Goal: Task Accomplishment & Management: Manage account settings

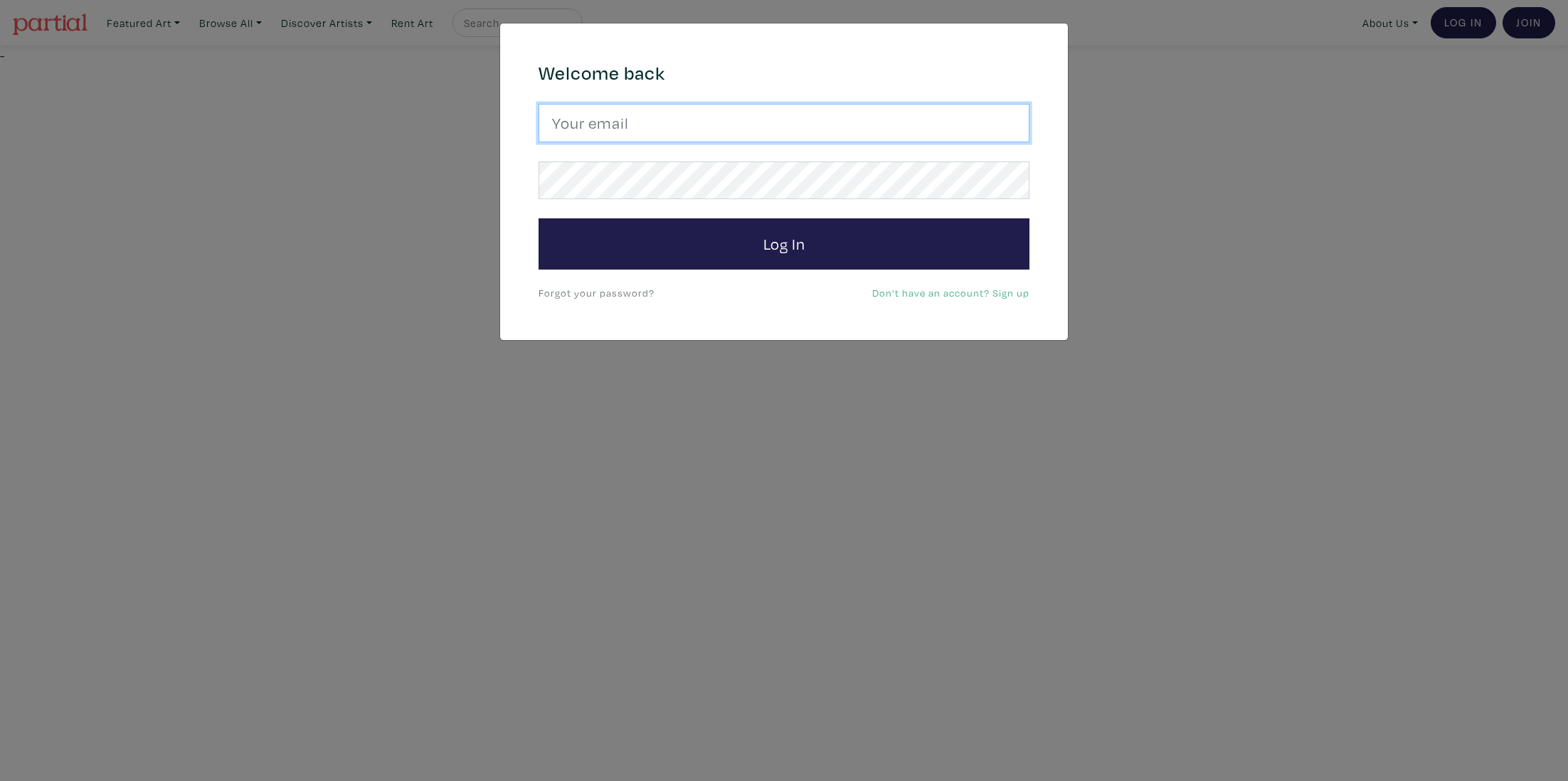
type input "[EMAIL_ADDRESS][DOMAIN_NAME]"
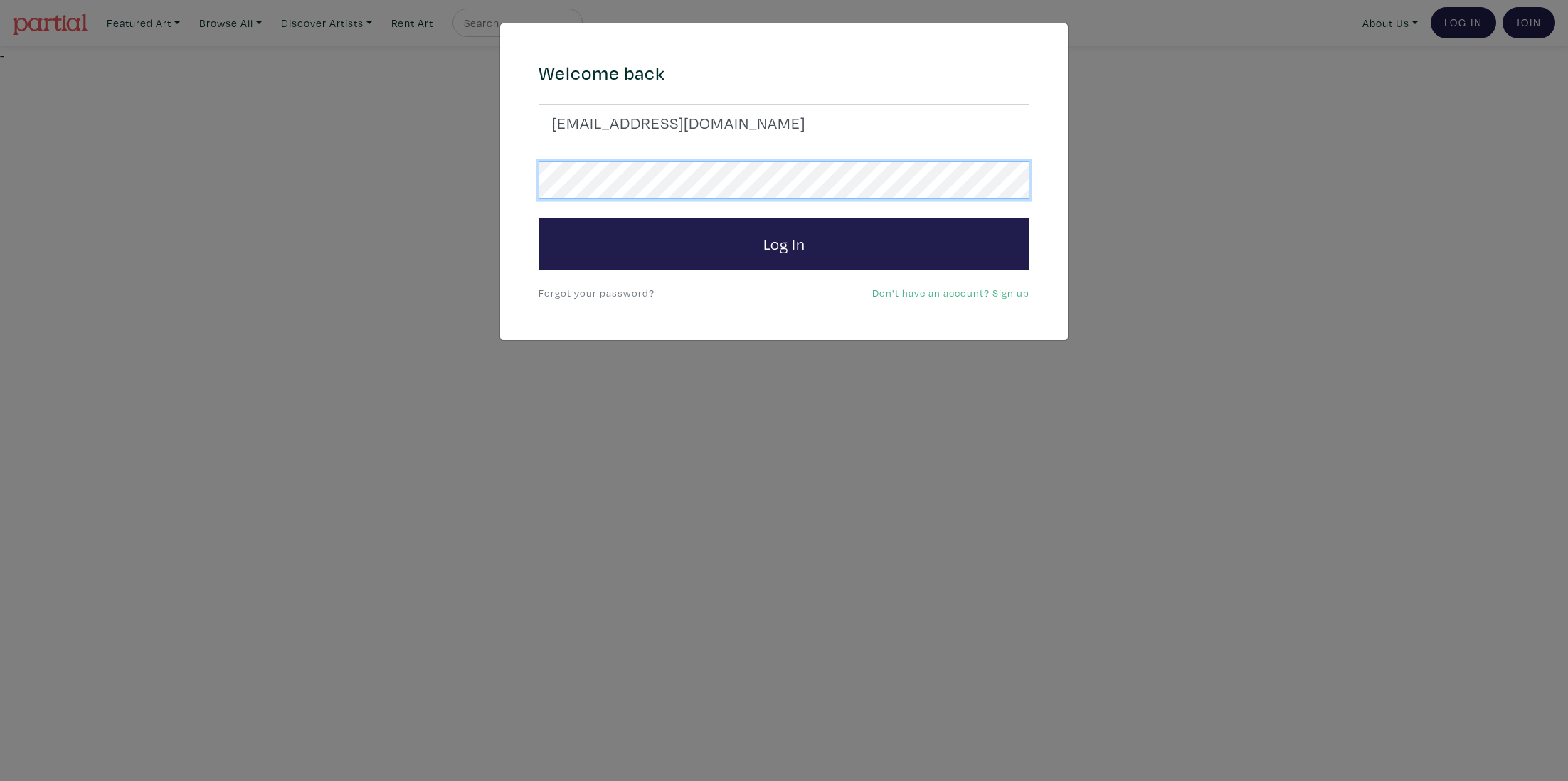
click at [784, 243] on button "Log In" at bounding box center [783, 244] width 491 height 51
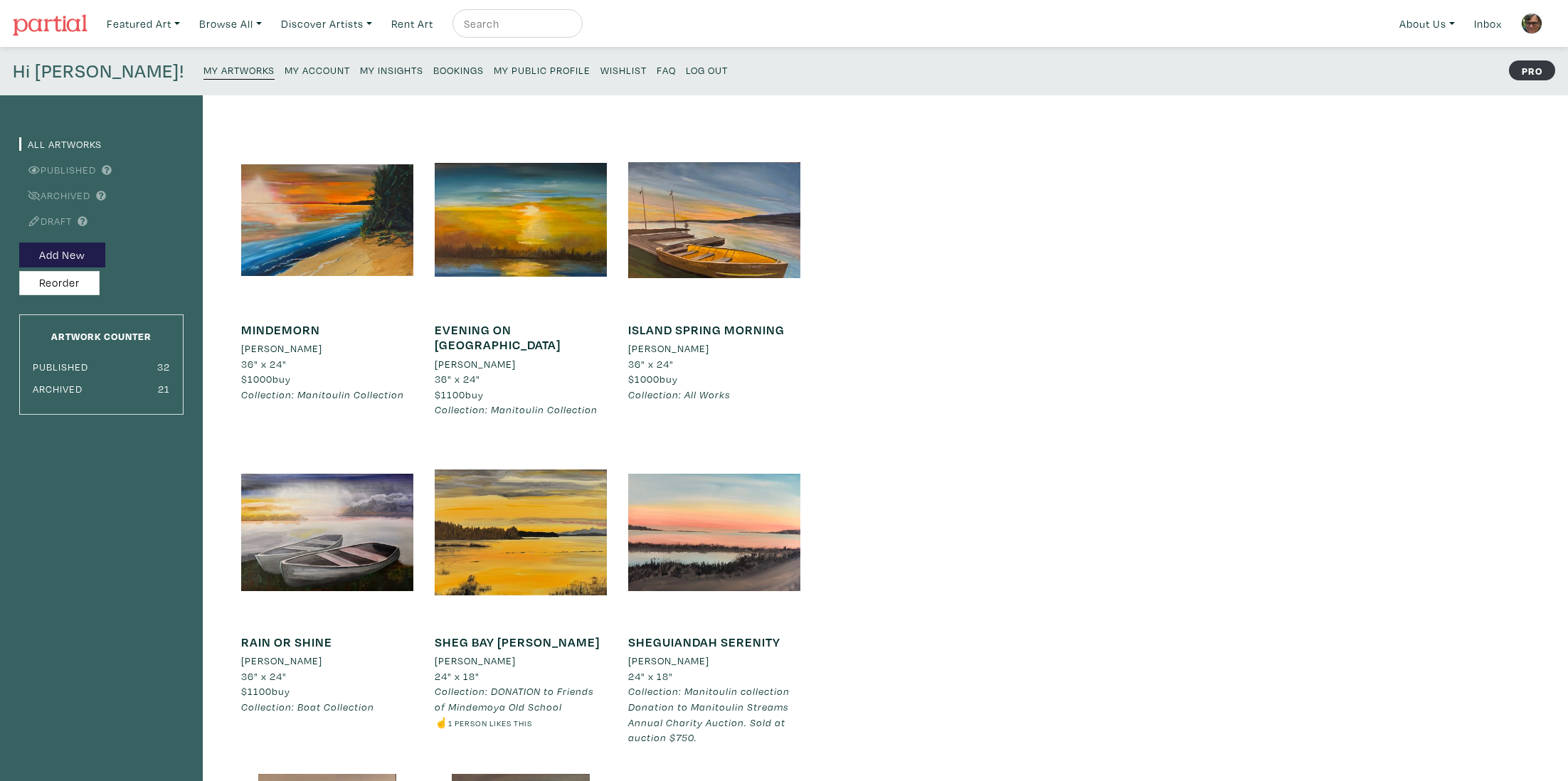
click at [360, 73] on small "My Insights" at bounding box center [392, 70] width 63 height 14
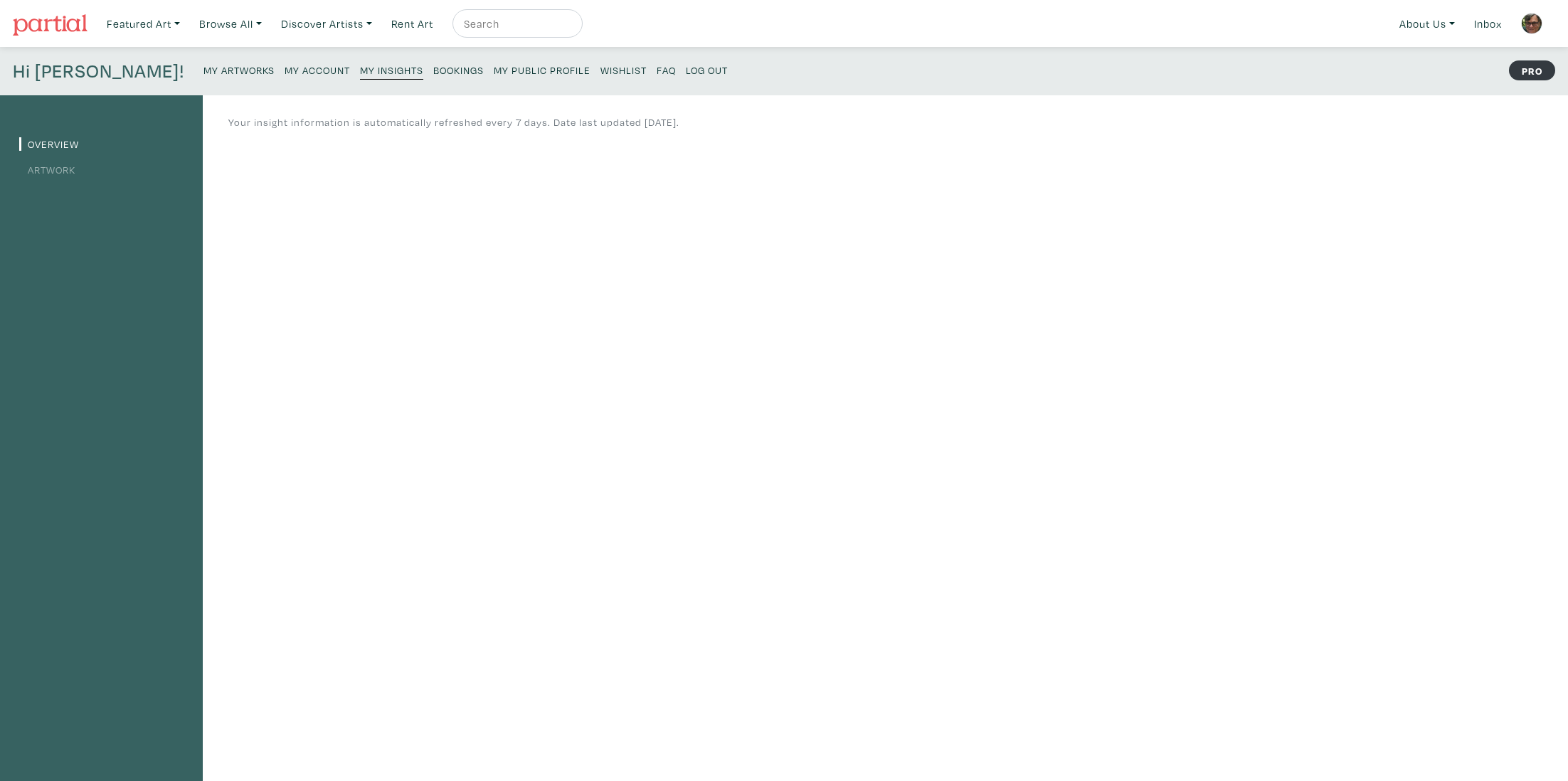
click at [65, 171] on link "Artwork" at bounding box center [47, 170] width 56 height 14
click at [686, 69] on small "Log Out" at bounding box center [707, 70] width 42 height 14
